Goal: Task Accomplishment & Management: Manage account settings

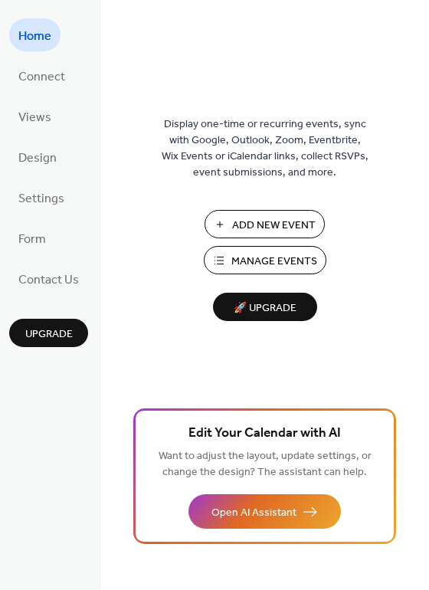
click at [245, 221] on span "Add New Event" at bounding box center [273, 225] width 83 height 16
click at [47, 83] on span "Connect" at bounding box center [41, 77] width 47 height 24
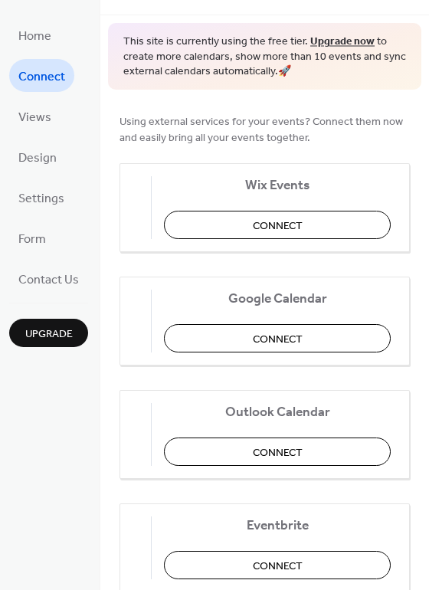
scroll to position [48, 0]
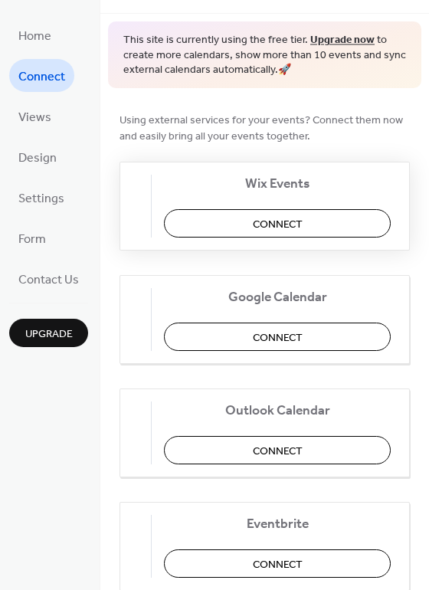
click at [264, 217] on span "Connect" at bounding box center [278, 224] width 50 height 16
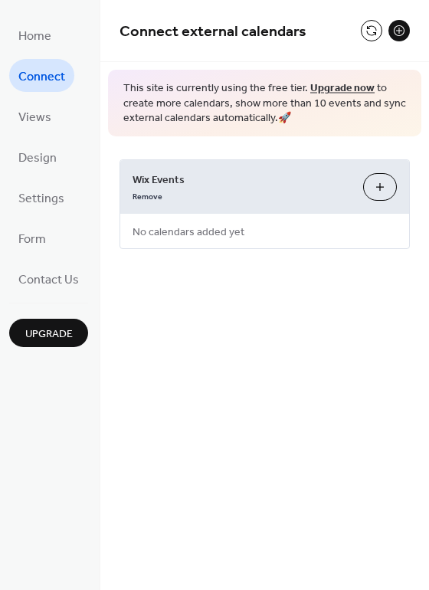
scroll to position [0, 0]
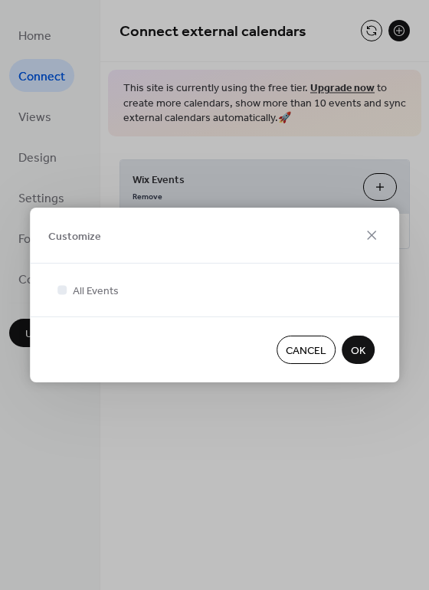
click at [356, 349] on span "OK" at bounding box center [358, 351] width 15 height 16
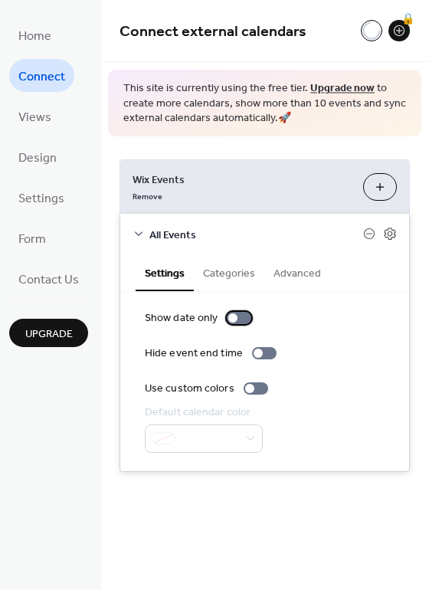
click at [235, 315] on div at bounding box center [239, 318] width 25 height 12
click at [235, 276] on button "Categories" at bounding box center [229, 271] width 70 height 35
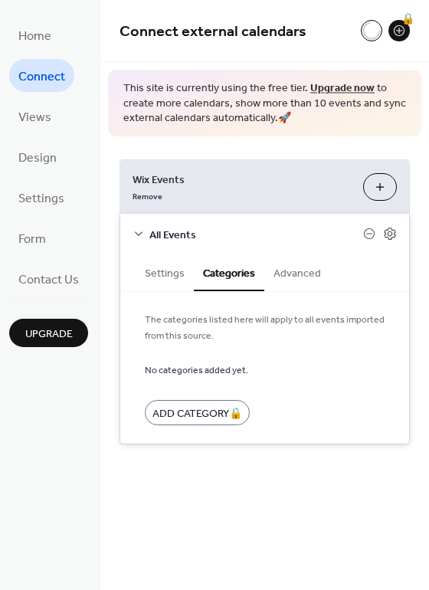
click at [282, 276] on button "Advanced" at bounding box center [297, 271] width 66 height 35
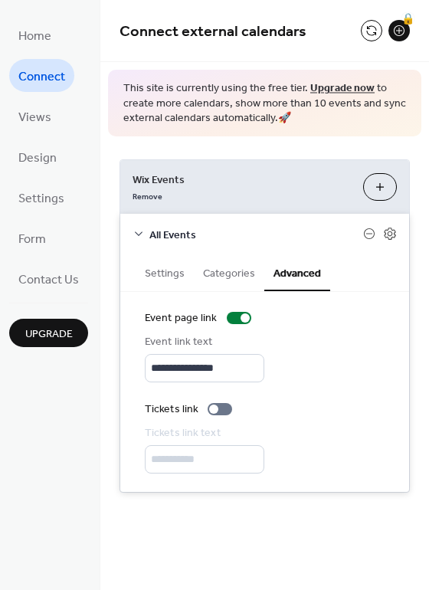
click at [129, 230] on div "All Events" at bounding box center [264, 234] width 289 height 41
click at [136, 232] on icon at bounding box center [139, 234] width 8 height 5
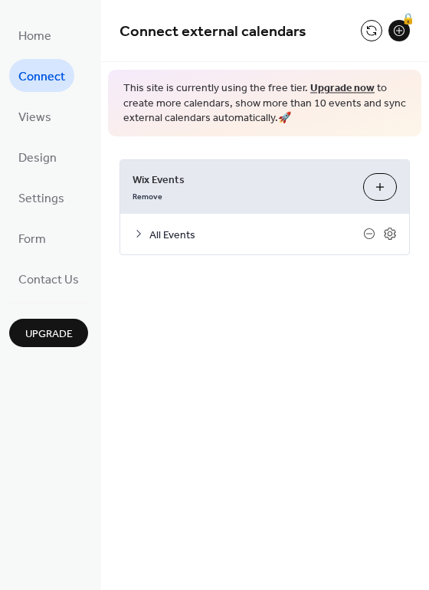
click at [47, 74] on span "Connect" at bounding box center [41, 77] width 47 height 24
click at [250, 329] on div "**********" at bounding box center [264, 295] width 328 height 590
click at [382, 181] on button "Customize" at bounding box center [380, 187] width 34 height 28
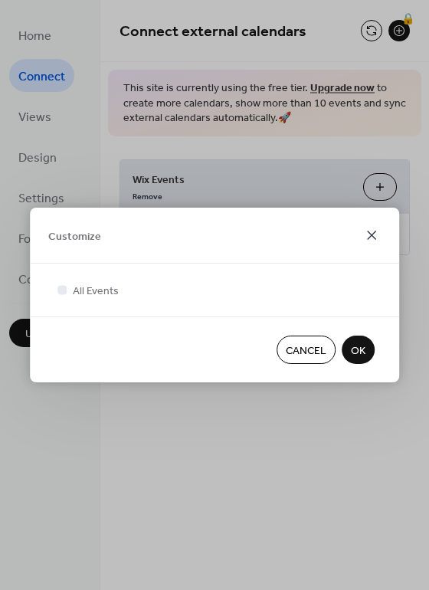
click at [378, 239] on icon at bounding box center [371, 235] width 18 height 18
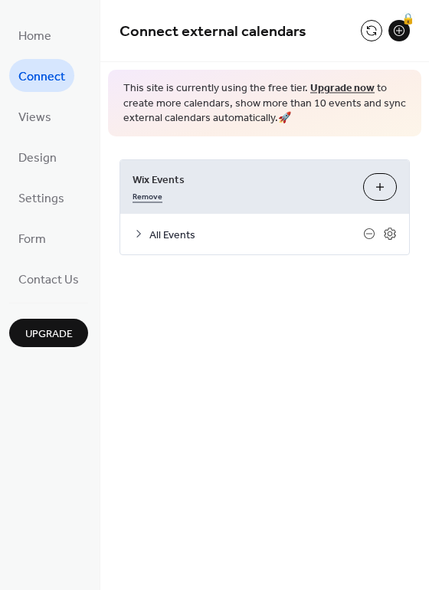
click at [151, 194] on link "Remove" at bounding box center [147, 195] width 30 height 16
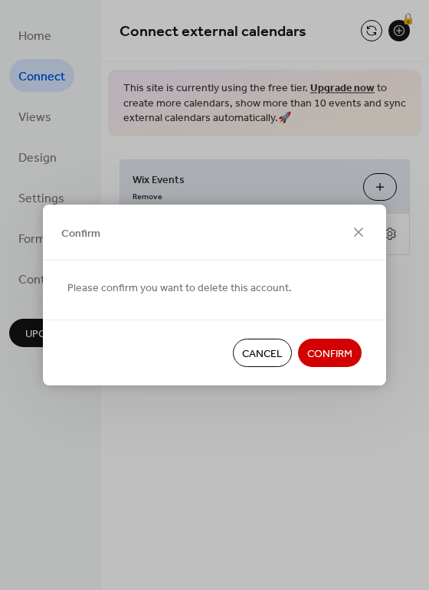
click at [315, 343] on button "Confirm" at bounding box center [330, 352] width 64 height 28
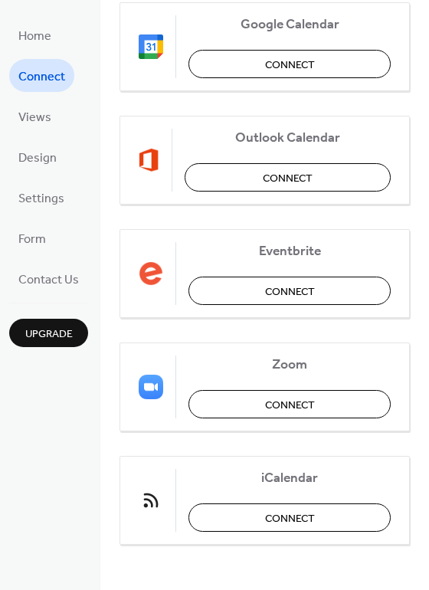
scroll to position [320, 0]
click at [263, 180] on span "Connect" at bounding box center [288, 179] width 50 height 16
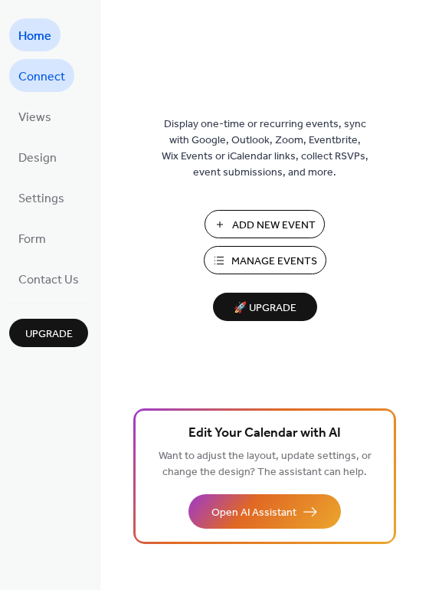
click at [47, 79] on span "Connect" at bounding box center [41, 77] width 47 height 24
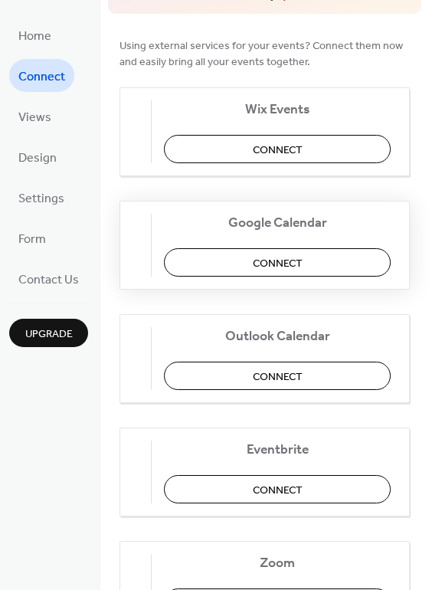
scroll to position [128, 0]
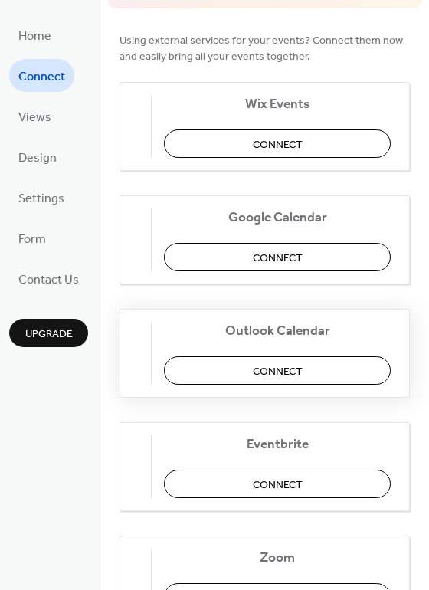
click at [255, 361] on button "Connect" at bounding box center [277, 370] width 227 height 28
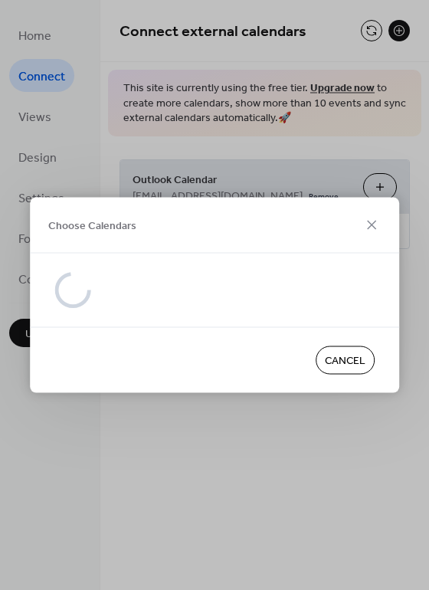
scroll to position [0, 0]
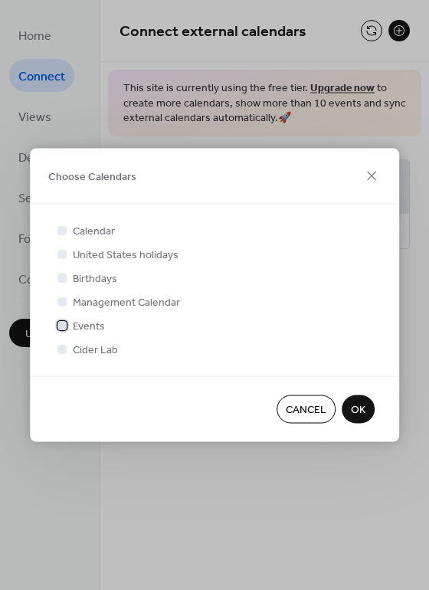
click at [62, 329] on div at bounding box center [61, 324] width 9 height 9
click at [62, 346] on div at bounding box center [61, 348] width 9 height 9
click at [62, 348] on div at bounding box center [61, 348] width 9 height 9
click at [61, 355] on div at bounding box center [61, 348] width 15 height 15
click at [62, 351] on div at bounding box center [61, 348] width 9 height 9
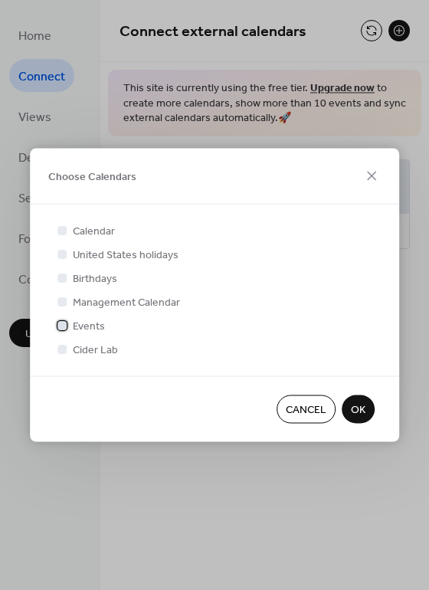
click at [61, 322] on icon at bounding box center [62, 325] width 6 height 6
click at [61, 349] on div at bounding box center [61, 348] width 9 height 9
click at [359, 410] on span "OK" at bounding box center [358, 410] width 15 height 16
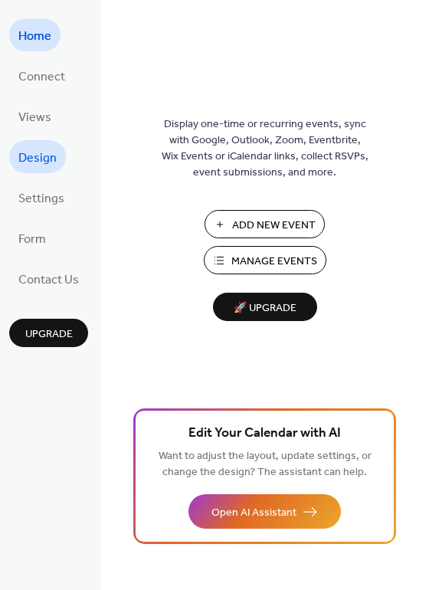
click at [40, 162] on span "Design" at bounding box center [37, 158] width 38 height 24
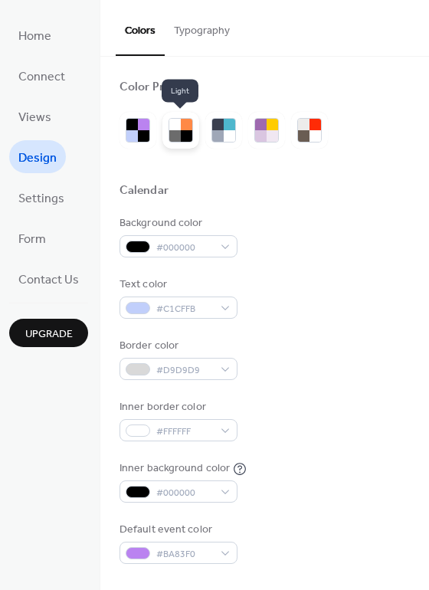
click at [183, 136] on div at bounding box center [186, 135] width 11 height 11
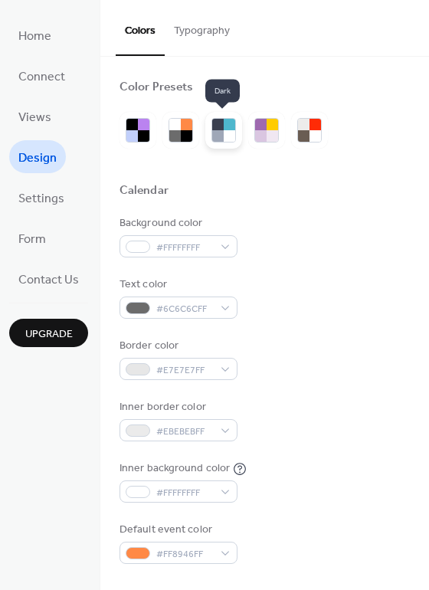
click at [229, 137] on div at bounding box center [229, 135] width 11 height 11
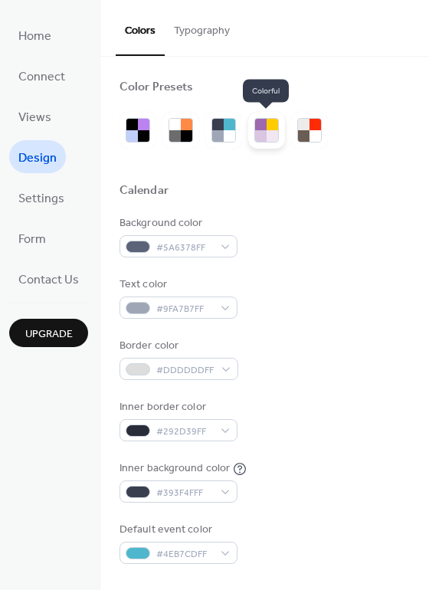
click at [260, 136] on div at bounding box center [260, 135] width 11 height 11
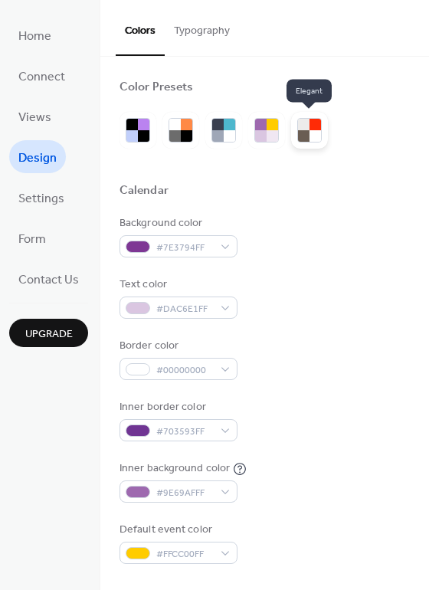
click at [309, 136] on div at bounding box center [314, 135] width 11 height 11
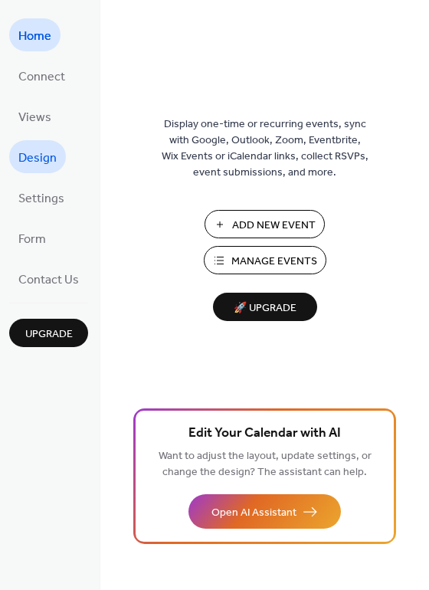
click at [51, 156] on span "Design" at bounding box center [37, 158] width 38 height 24
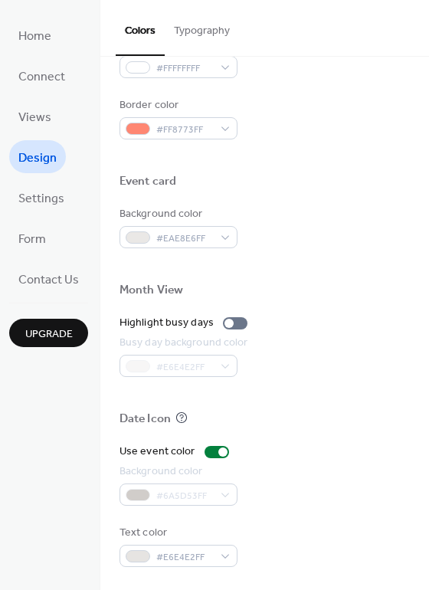
scroll to position [655, 0]
click at [226, 322] on div at bounding box center [228, 323] width 9 height 9
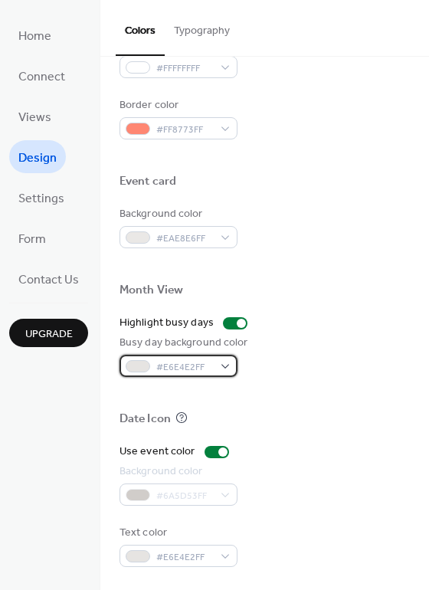
click at [230, 368] on div "#E6E4E2FF" at bounding box center [178, 366] width 118 height 22
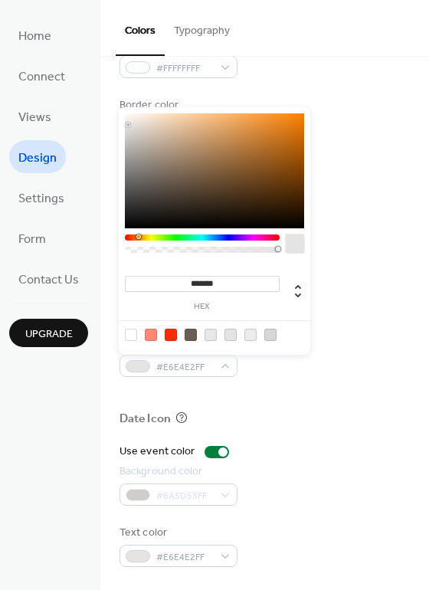
click at [273, 387] on div at bounding box center [264, 394] width 290 height 34
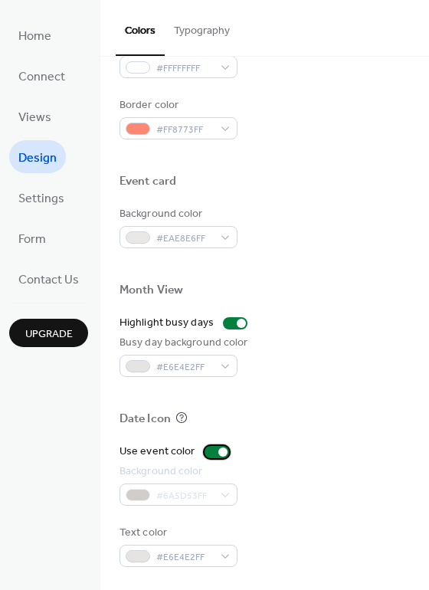
click at [211, 453] on div at bounding box center [216, 452] width 25 height 12
click at [228, 499] on div "#6A5D53FF" at bounding box center [178, 494] width 118 height 22
click at [223, 494] on div "#6A5D53FF" at bounding box center [178, 494] width 118 height 22
click at [137, 492] on div "#6A5D53FF" at bounding box center [178, 494] width 118 height 22
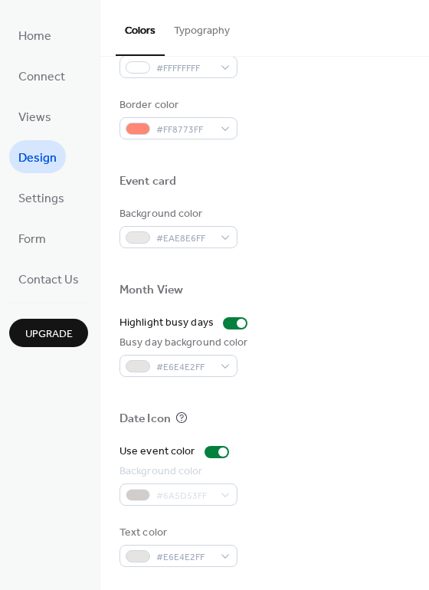
click at [223, 493] on div "#6A5D53FF" at bounding box center [178, 494] width 118 height 22
click at [213, 446] on div at bounding box center [216, 452] width 25 height 12
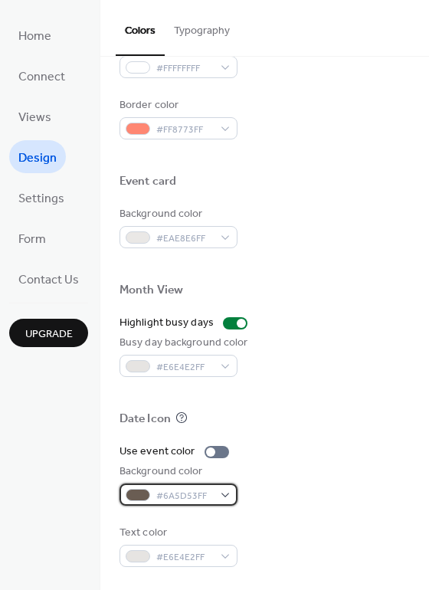
click at [223, 492] on div "#6A5D53FF" at bounding box center [178, 494] width 118 height 22
click at [298, 512] on div "Use event color Background color #6A5D53FF Text color #E6E4E2FF" at bounding box center [264, 504] width 290 height 123
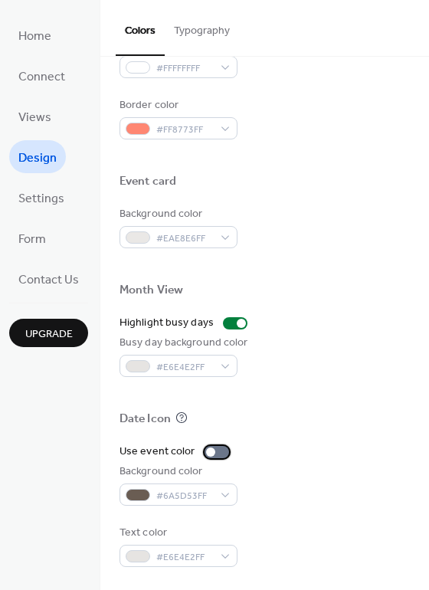
click at [211, 449] on div at bounding box center [210, 451] width 9 height 9
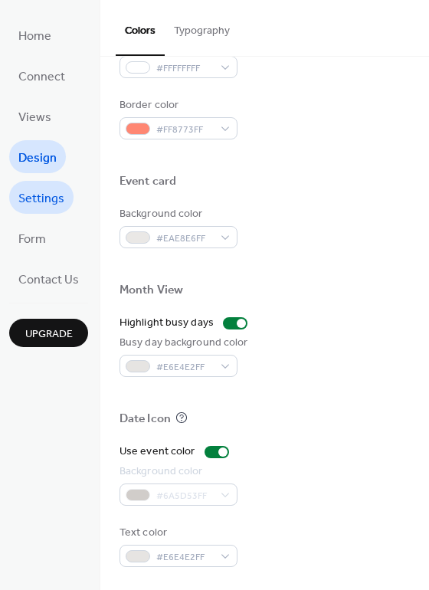
click at [39, 208] on span "Settings" at bounding box center [41, 199] width 46 height 24
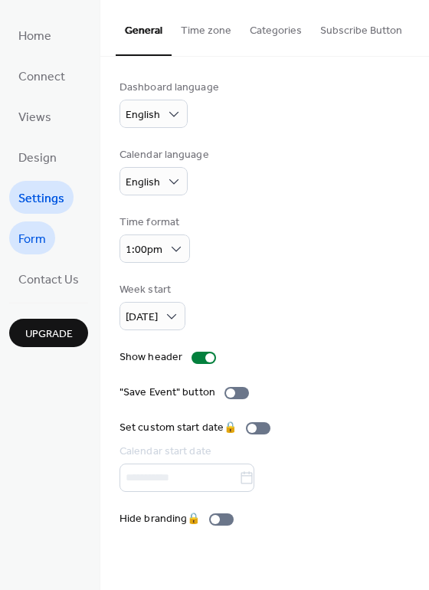
click at [37, 231] on span "Form" at bounding box center [32, 239] width 28 height 24
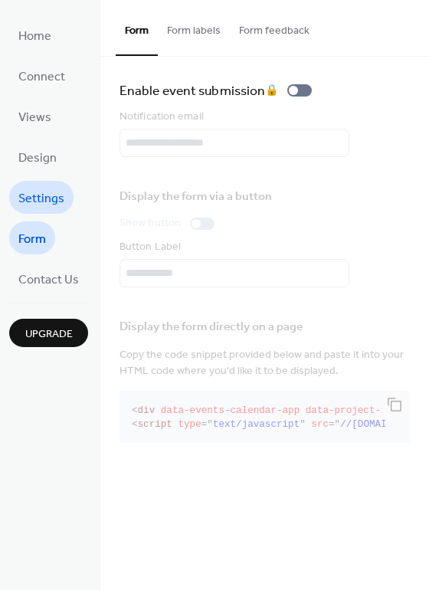
click at [54, 198] on span "Settings" at bounding box center [41, 199] width 46 height 24
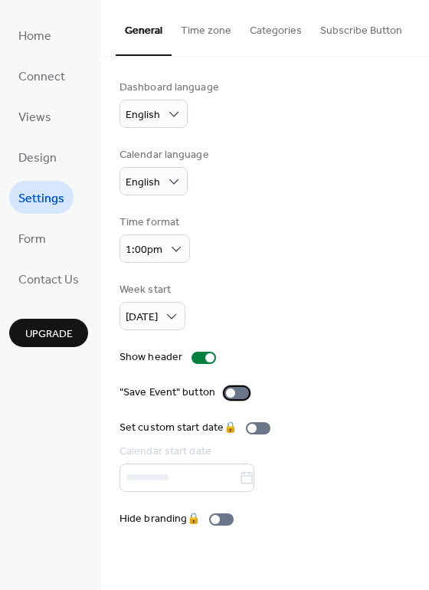
click at [226, 392] on div at bounding box center [230, 392] width 9 height 9
click at [47, 274] on span "Contact Us" at bounding box center [48, 280] width 60 height 24
